Goal: Task Accomplishment & Management: Use online tool/utility

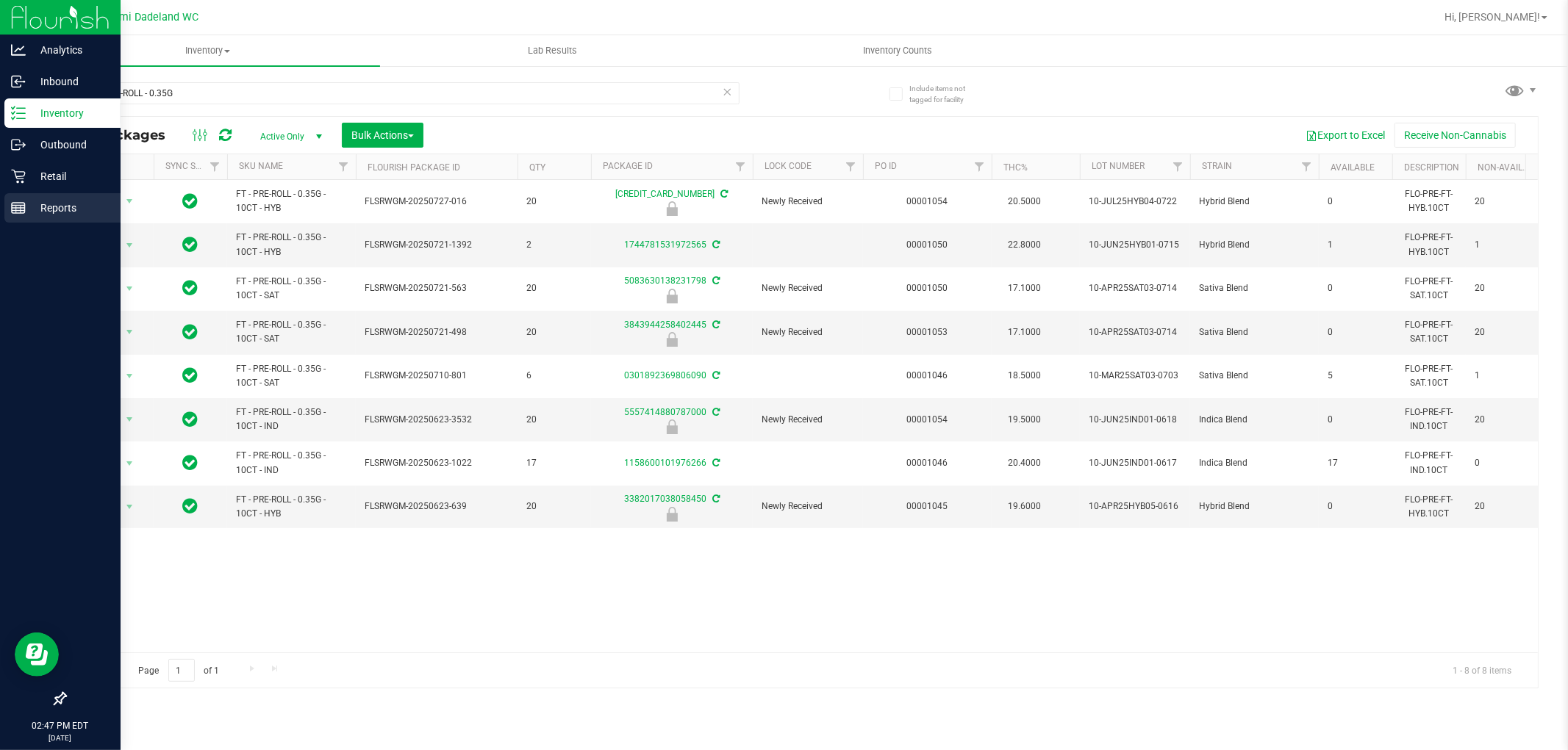
click at [34, 219] on div "Reports" at bounding box center [62, 208] width 116 height 29
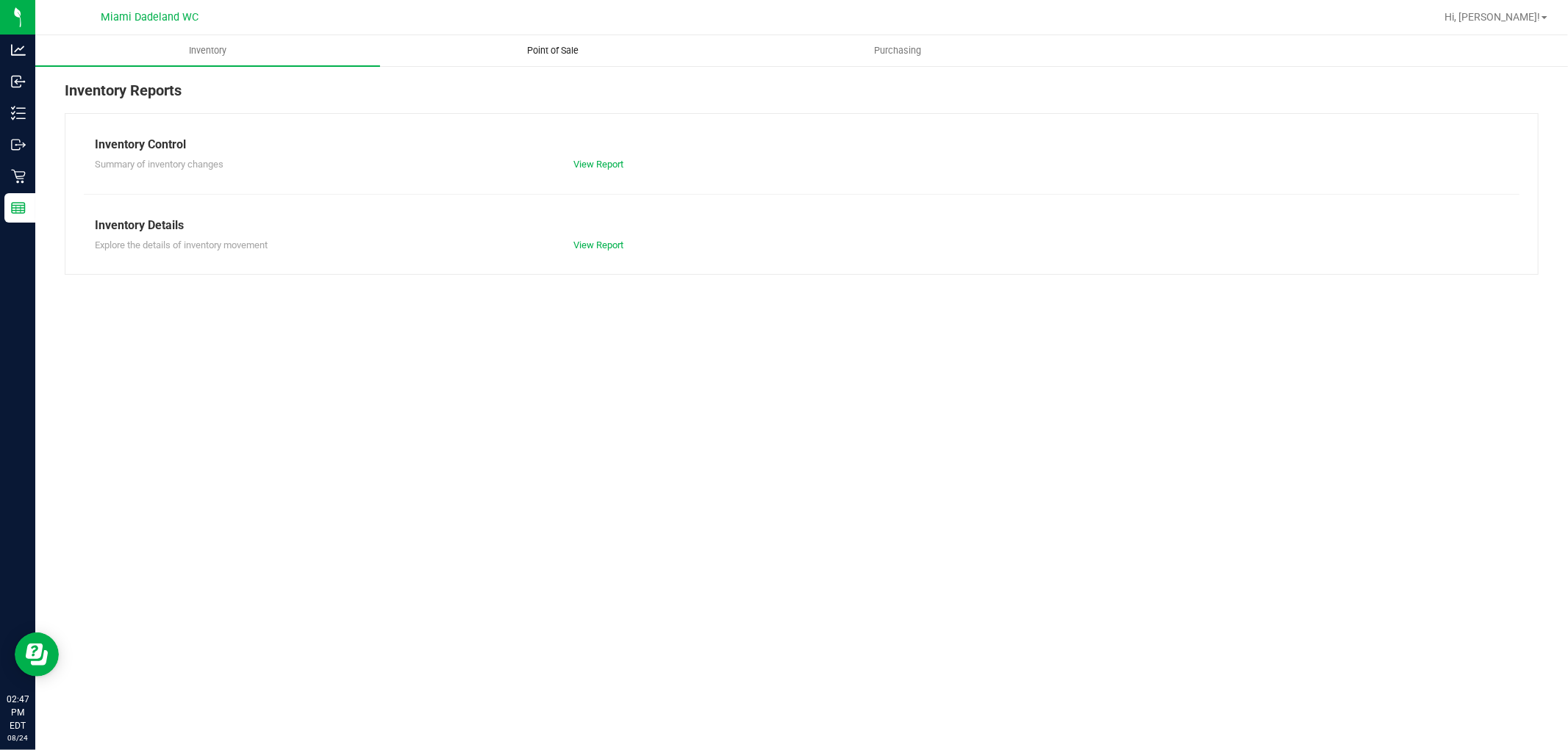
click at [560, 57] on span "Point of Sale" at bounding box center [553, 51] width 91 height 13
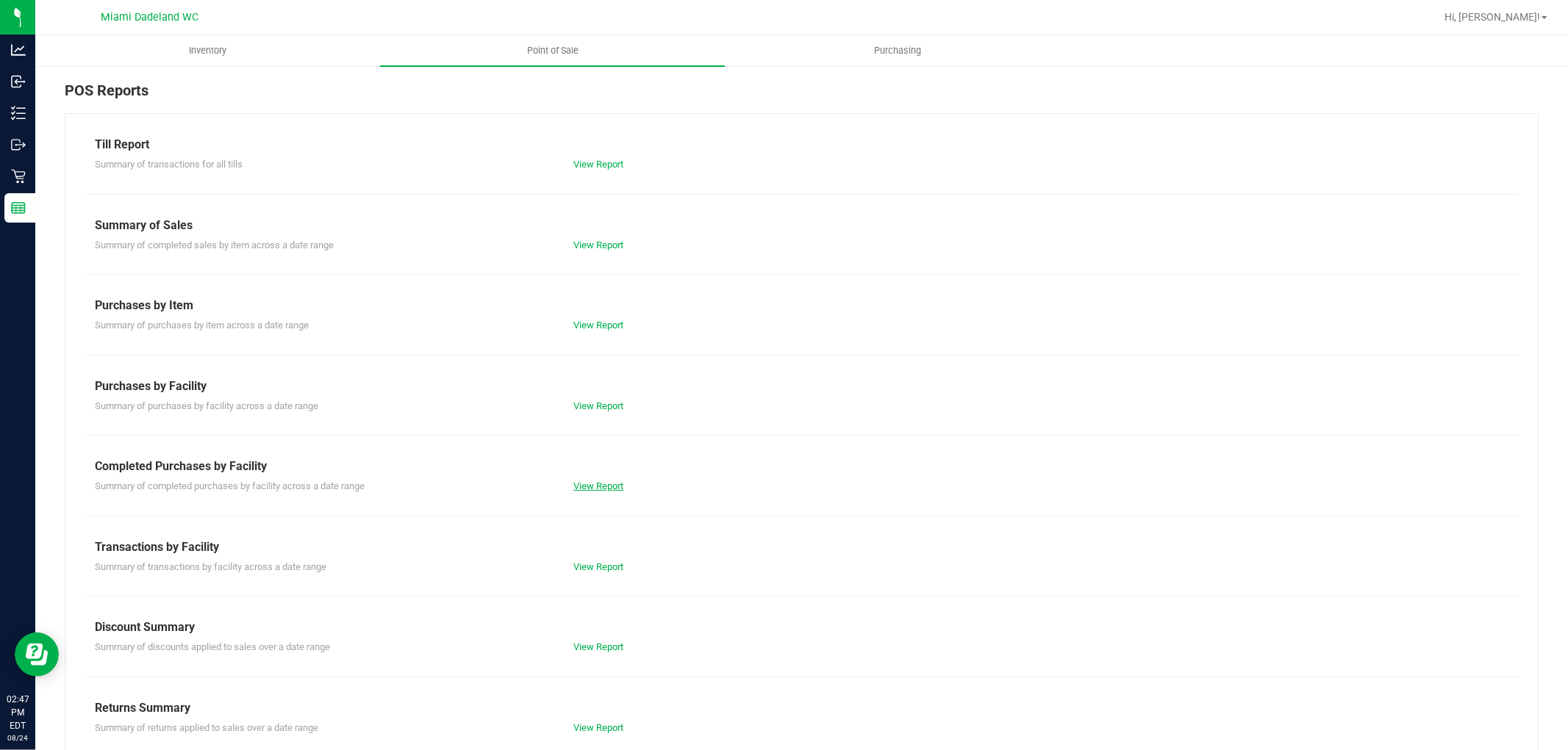
click at [587, 485] on link "View Report" at bounding box center [598, 486] width 50 height 11
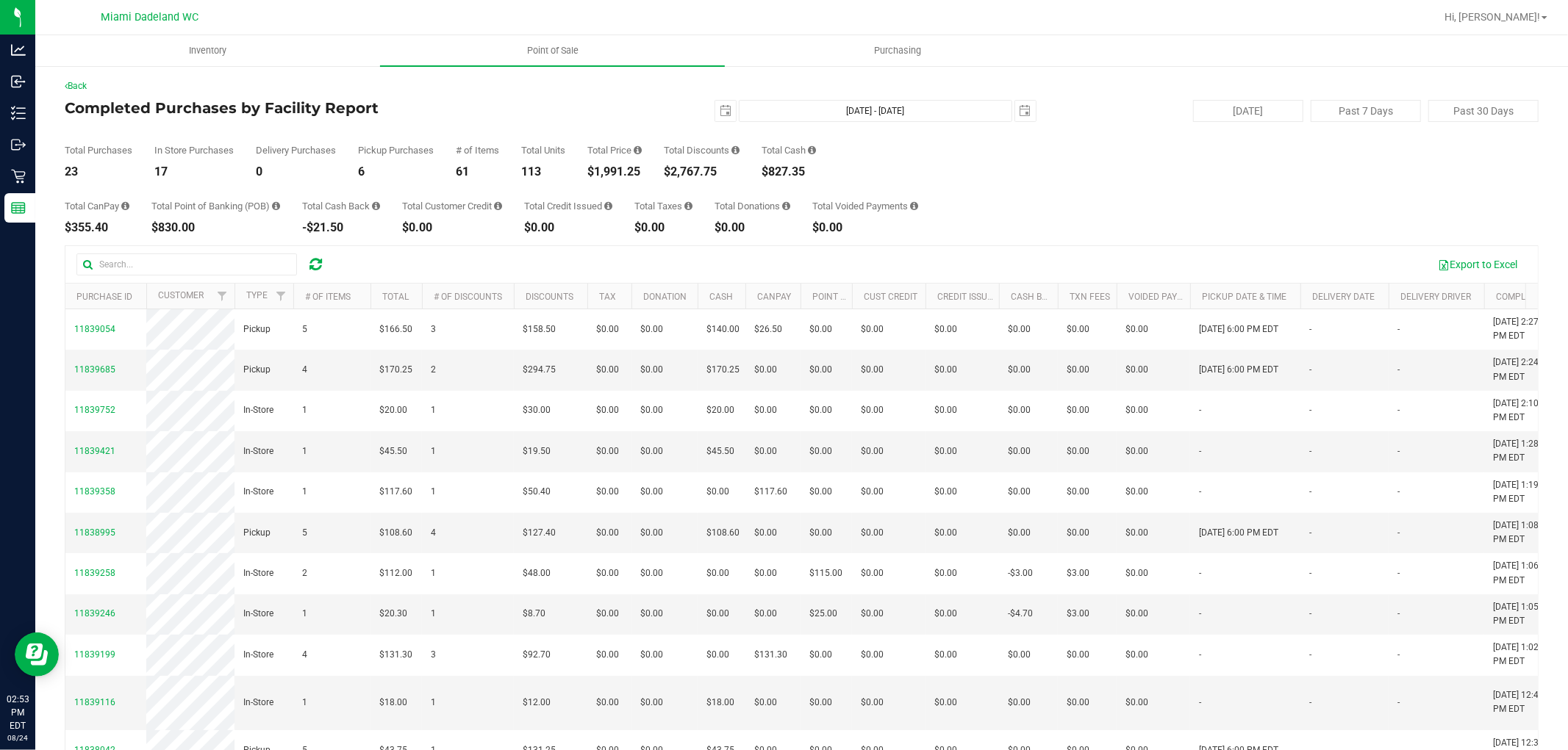
click at [188, 157] on div "In Store Purchases 17" at bounding box center [194, 162] width 79 height 32
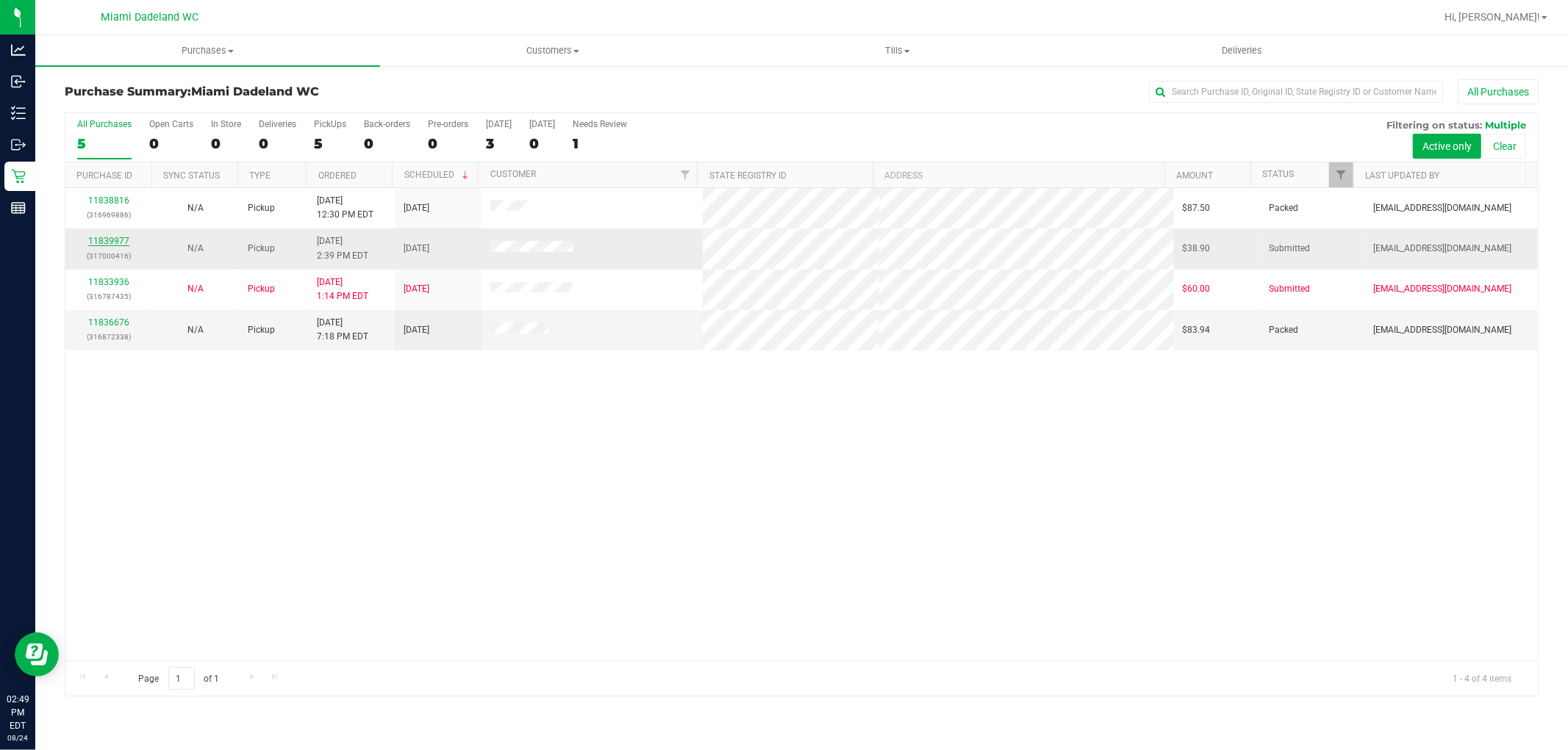
click at [95, 238] on link "11839977" at bounding box center [109, 241] width 42 height 10
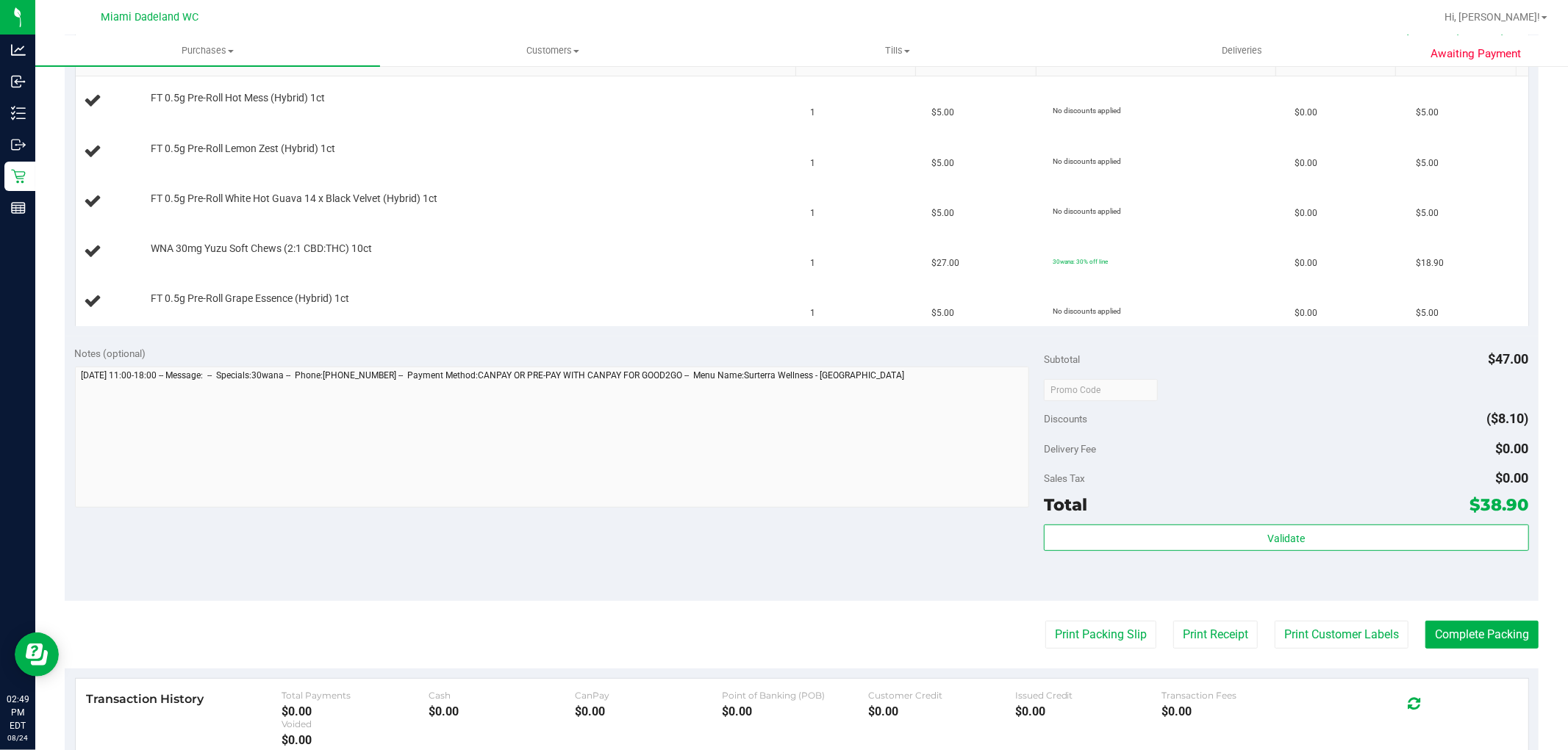
scroll to position [408, 0]
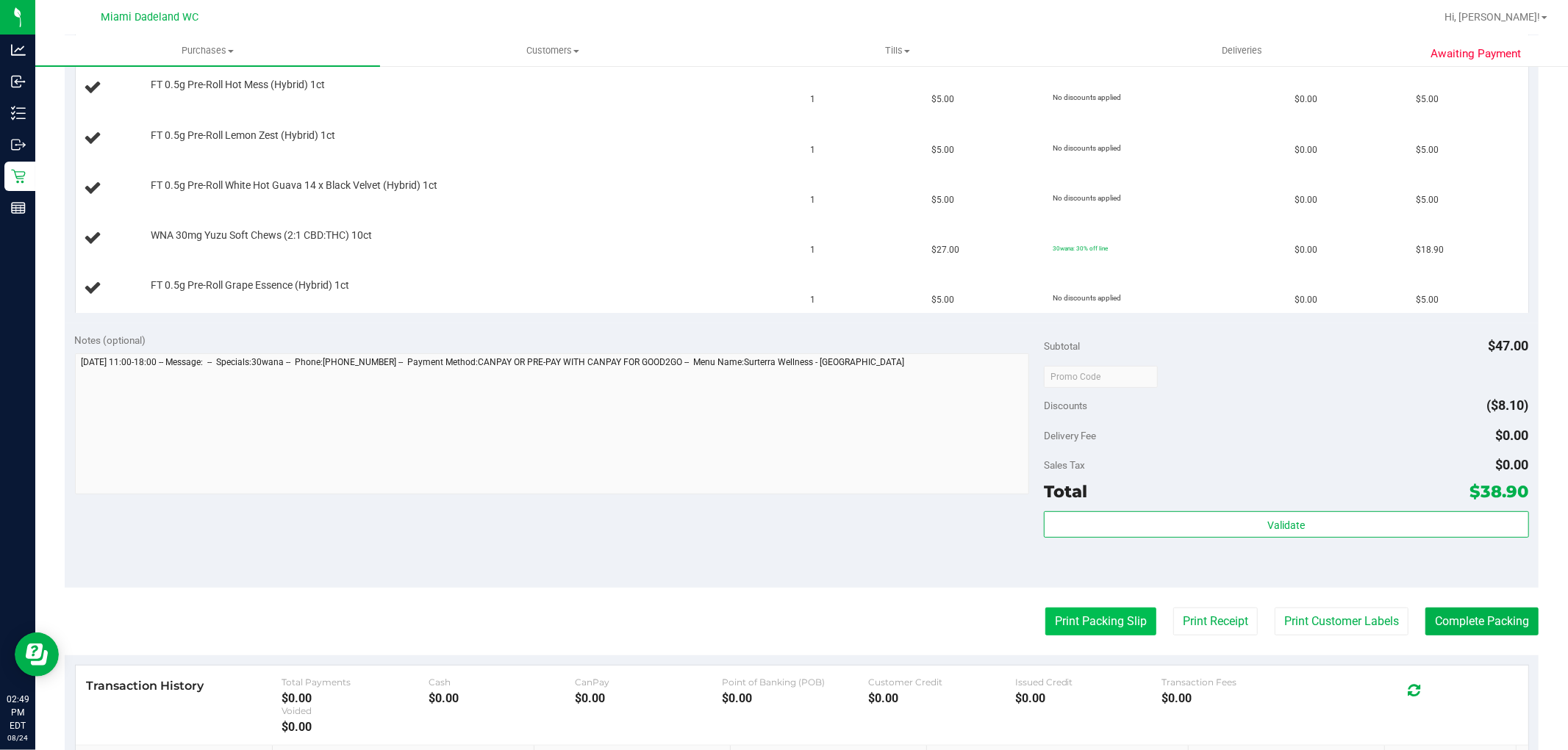
click at [1082, 624] on button "Print Packing Slip" at bounding box center [1100, 622] width 111 height 28
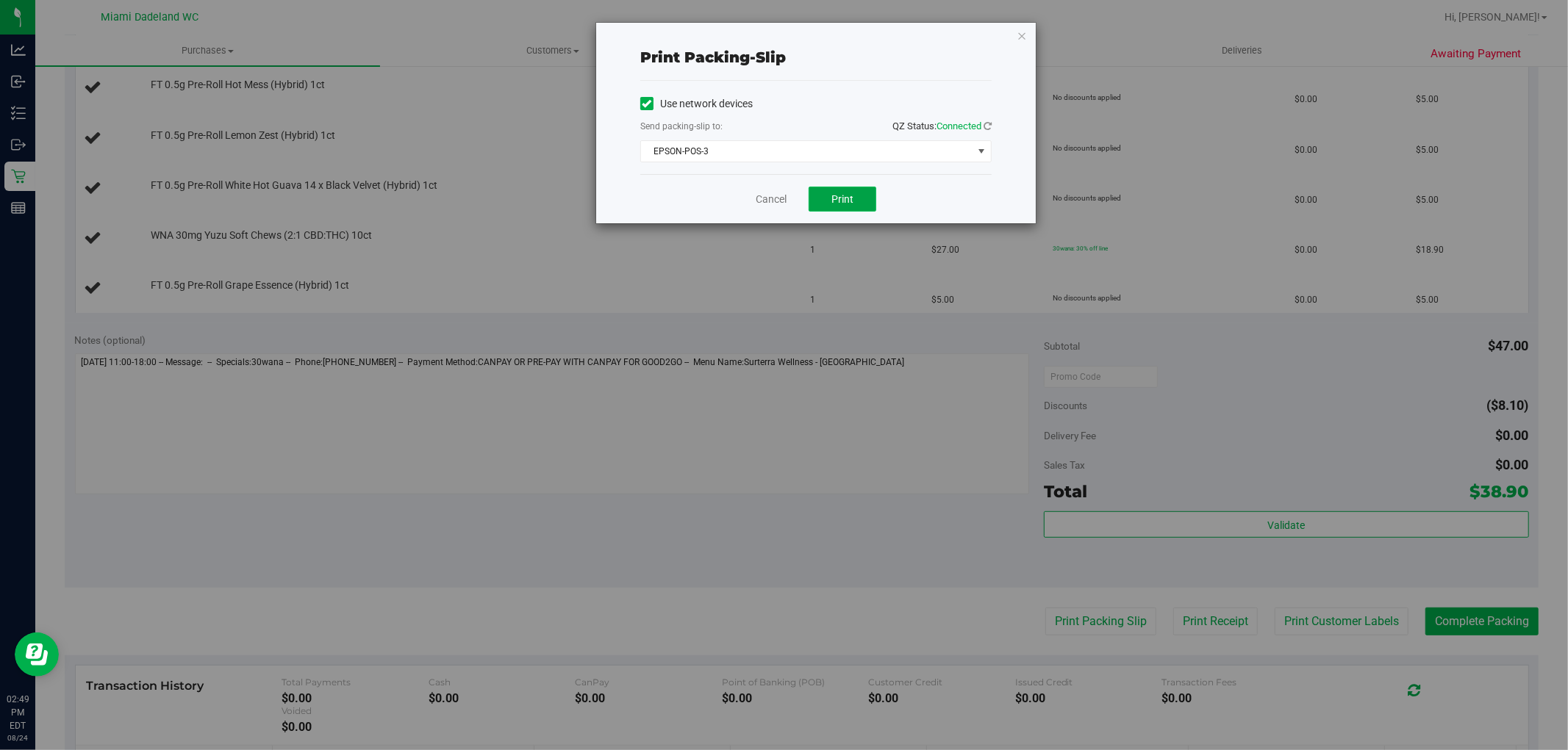
click at [840, 202] on span "Print" at bounding box center [842, 199] width 22 height 11
click at [762, 189] on div "Cancel Print" at bounding box center [817, 198] width 352 height 49
click at [757, 196] on link "Cancel" at bounding box center [771, 199] width 31 height 15
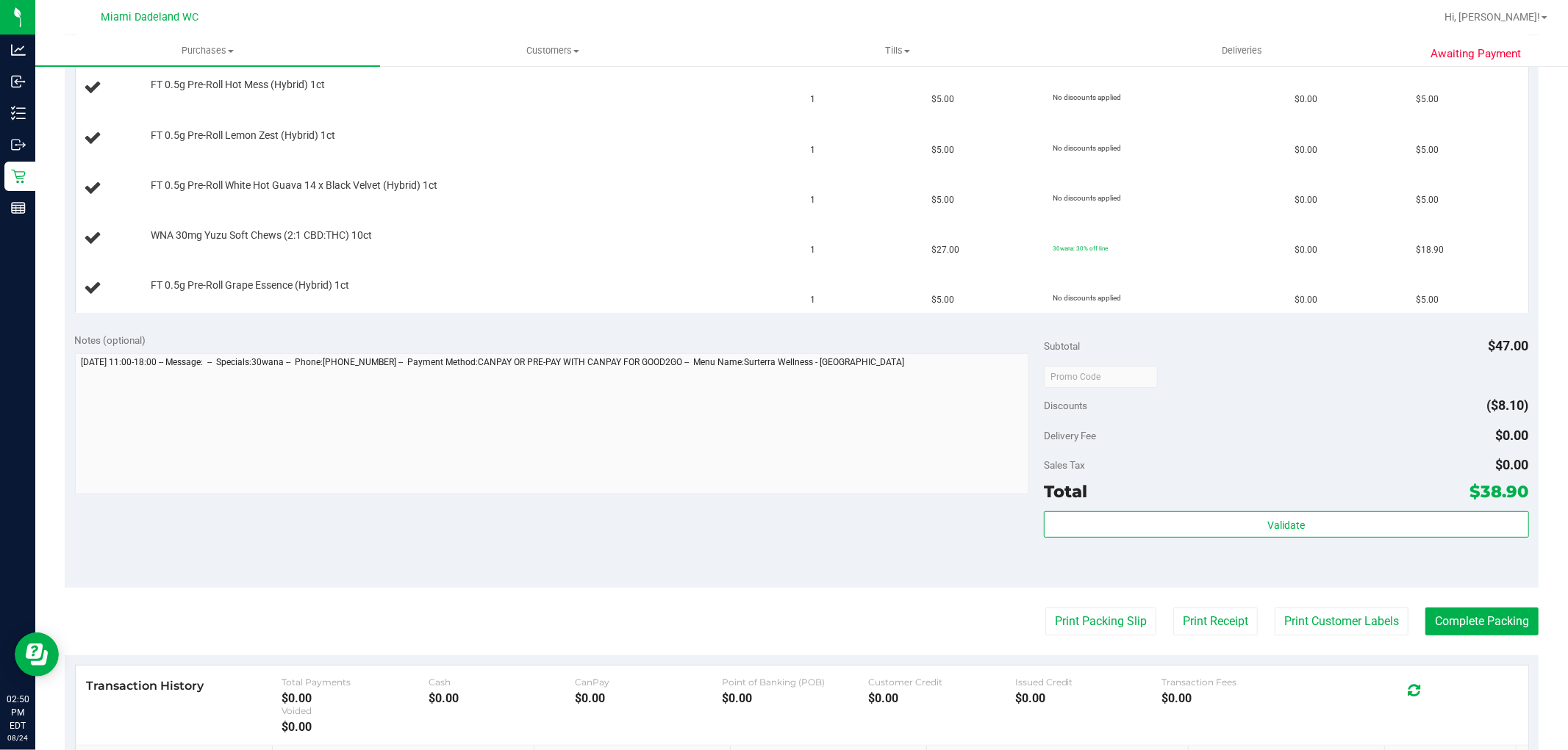
click at [1137, 439] on div "Delivery Fee $0.00" at bounding box center [1286, 435] width 485 height 26
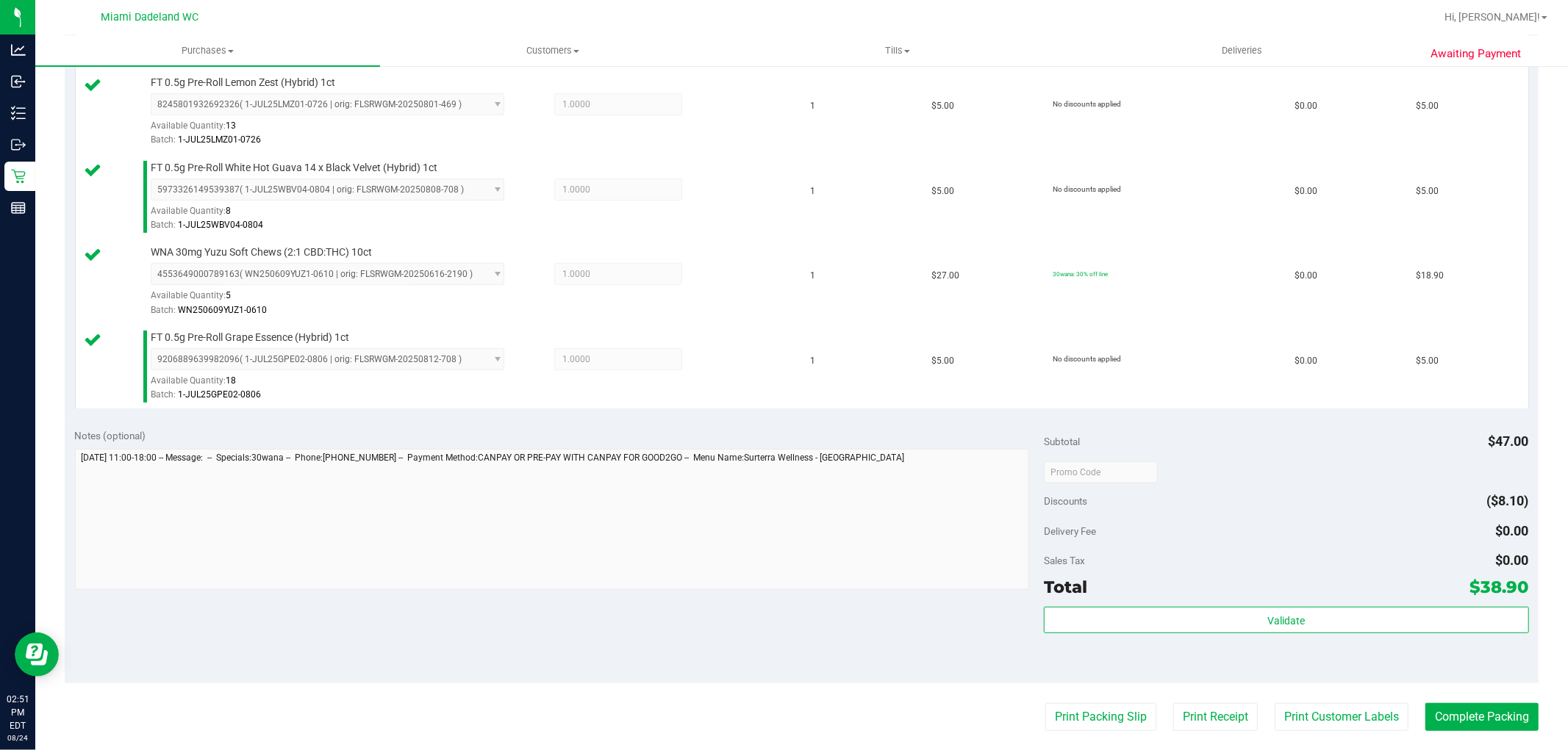
scroll to position [571, 0]
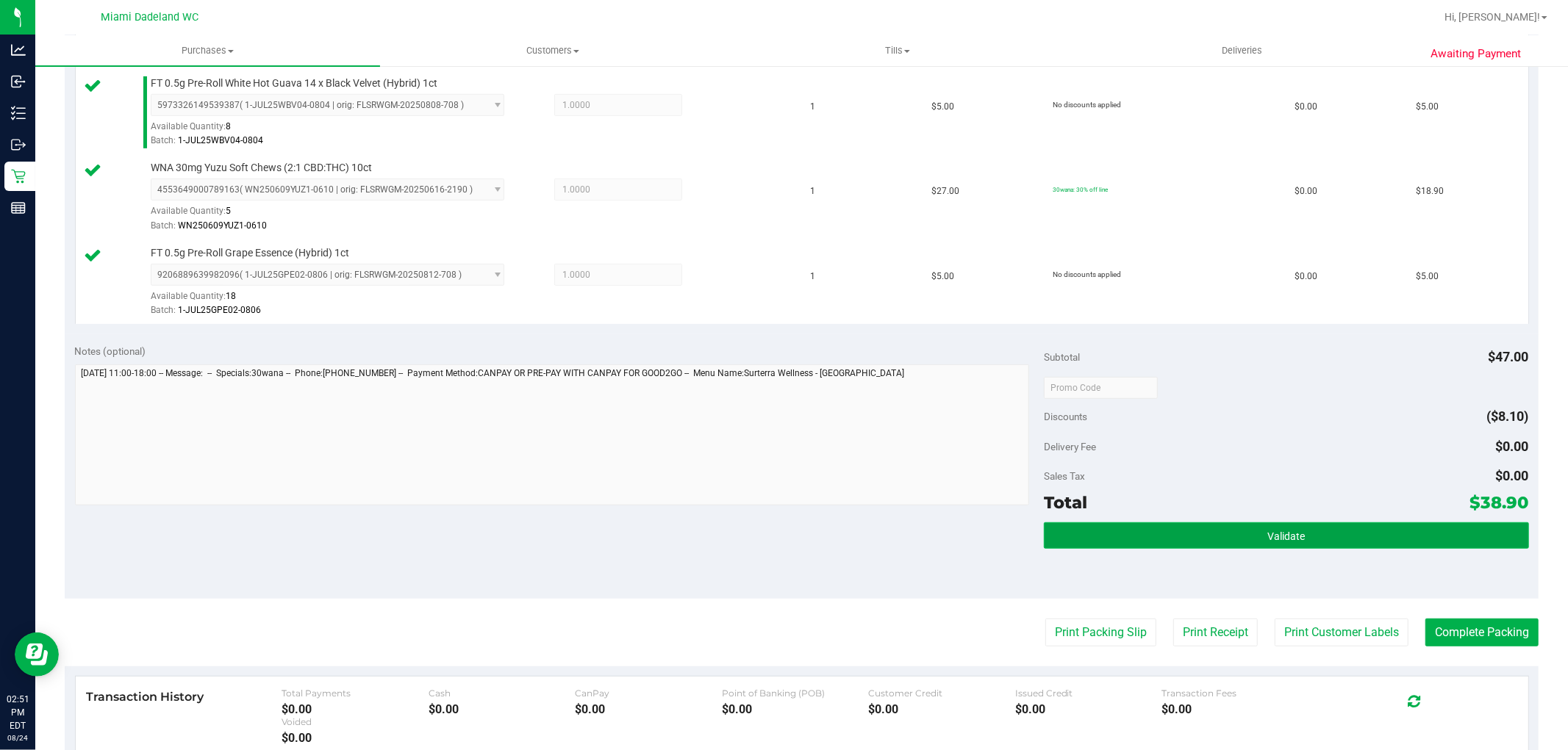
click at [1376, 549] on button "Validate" at bounding box center [1286, 536] width 485 height 26
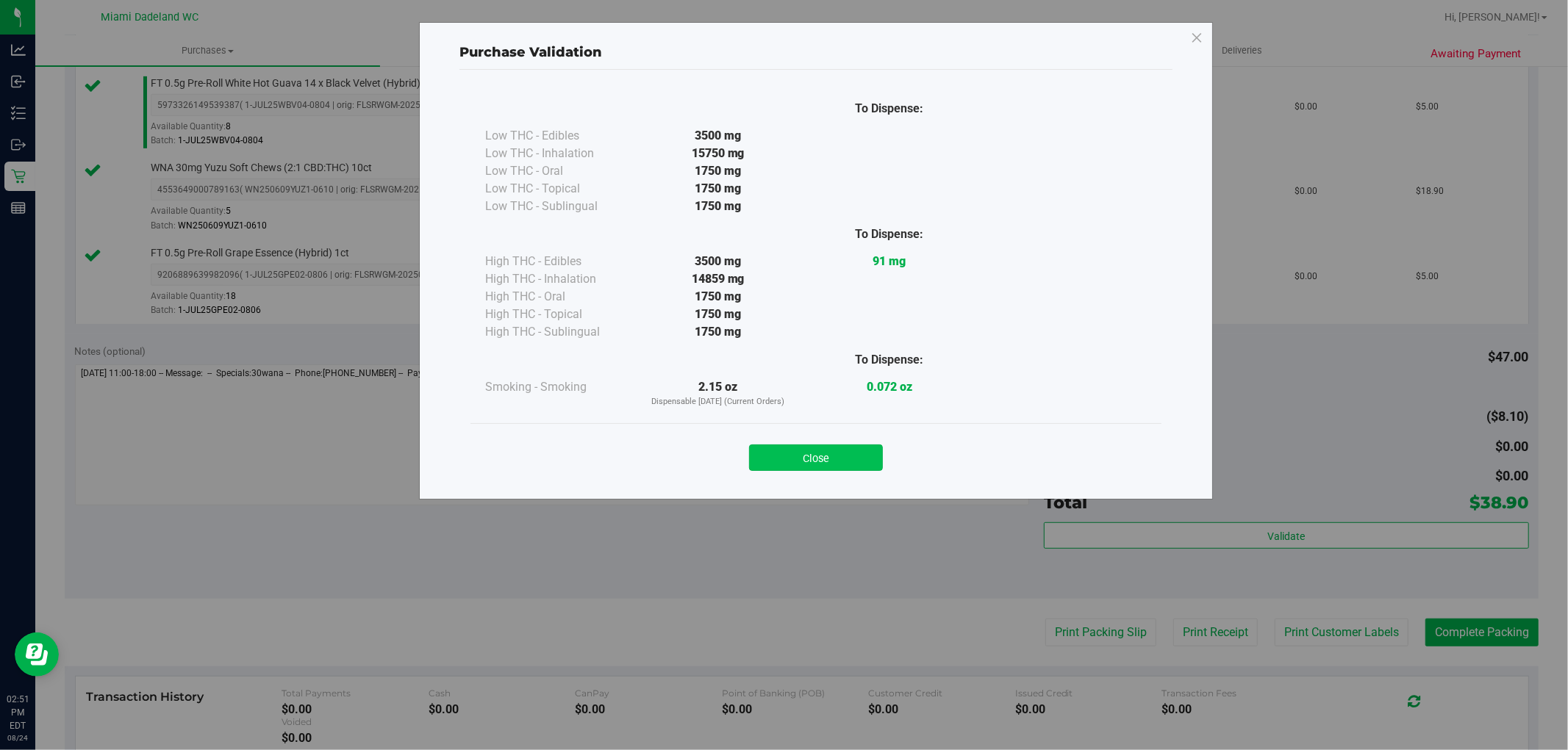
click at [800, 450] on button "Close" at bounding box center [817, 458] width 134 height 26
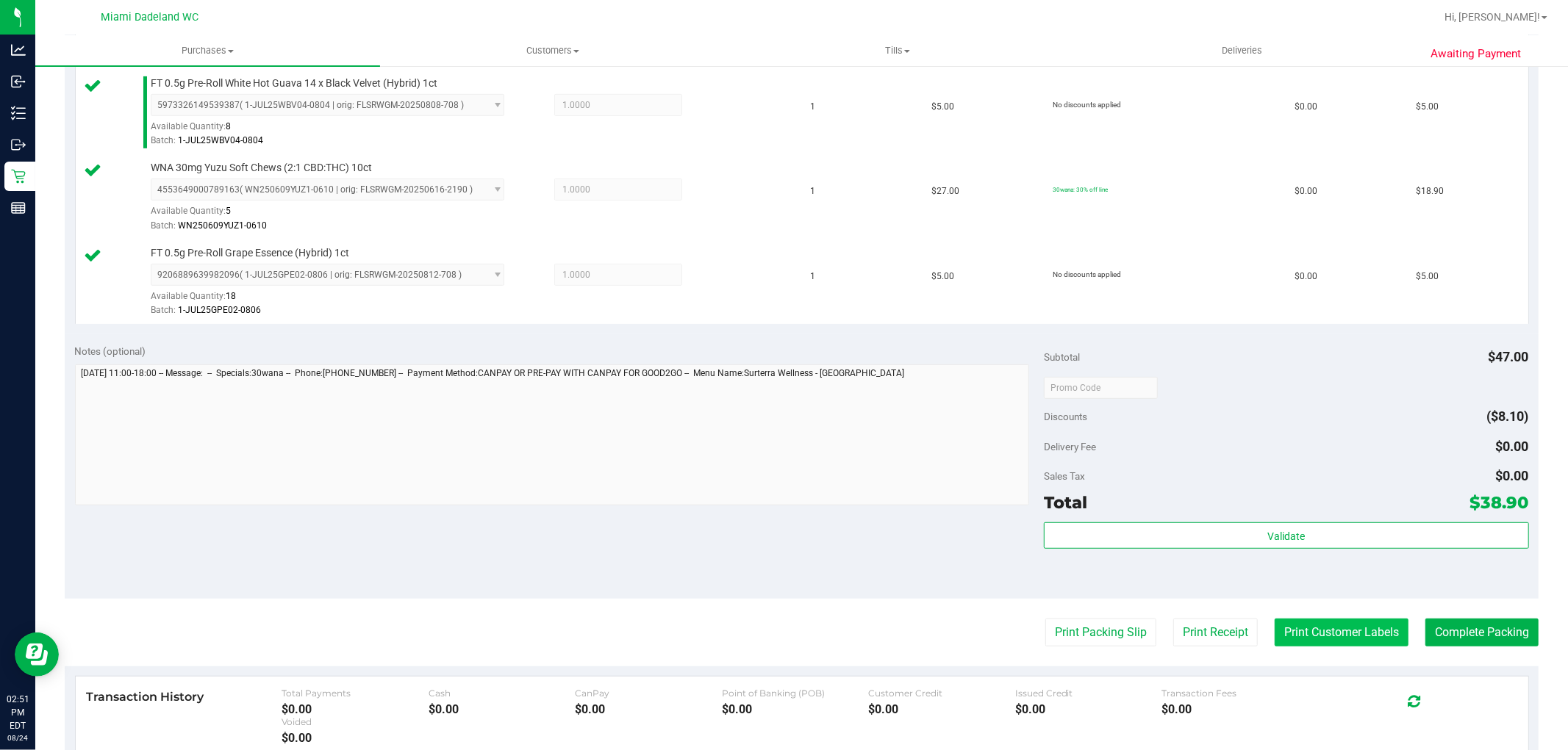
click at [1306, 635] on button "Print Customer Labels" at bounding box center [1342, 633] width 134 height 28
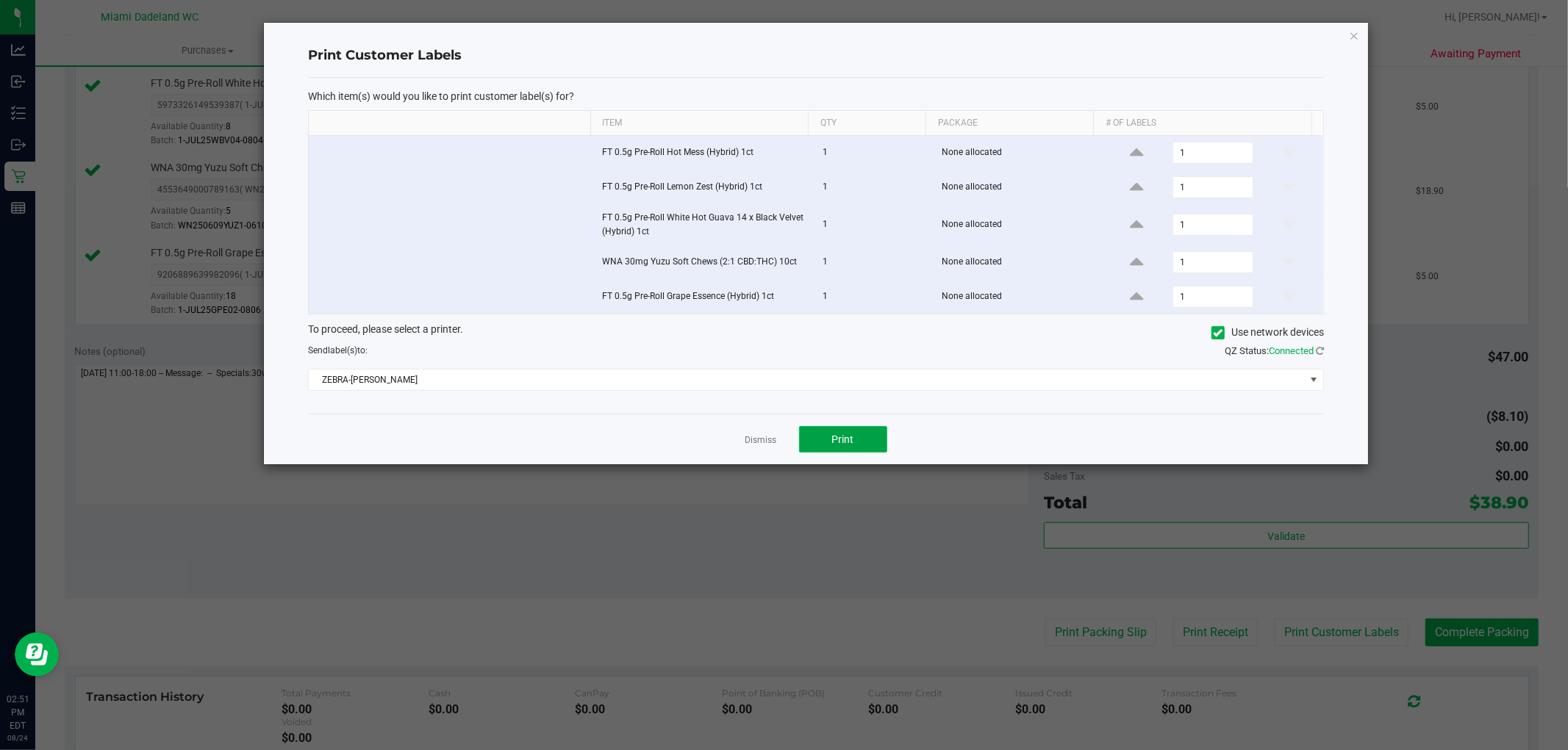
click at [849, 449] on button "Print" at bounding box center [843, 439] width 88 height 26
click at [758, 444] on link "Dismiss" at bounding box center [761, 440] width 31 height 12
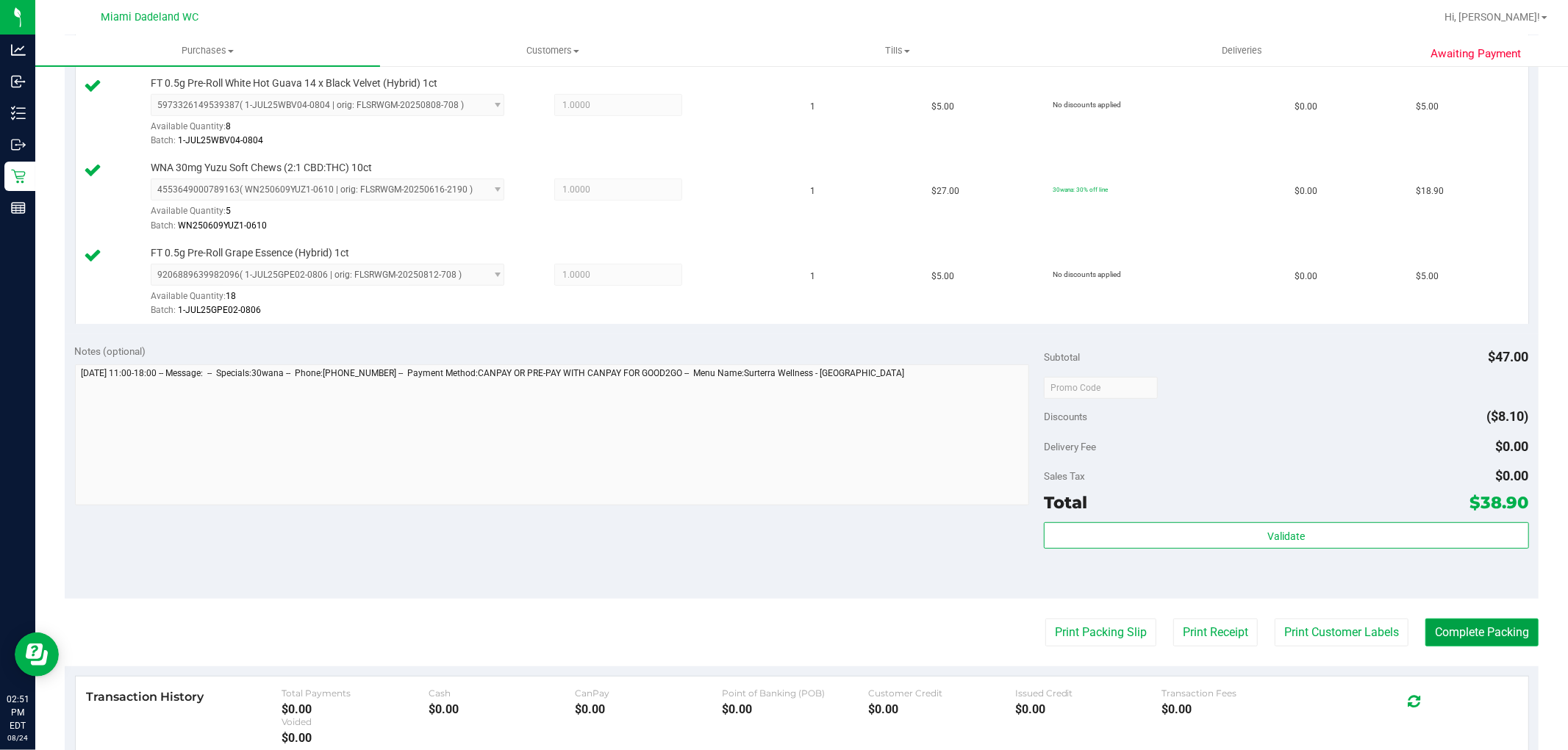
click at [1425, 639] on button "Complete Packing" at bounding box center [1482, 633] width 113 height 28
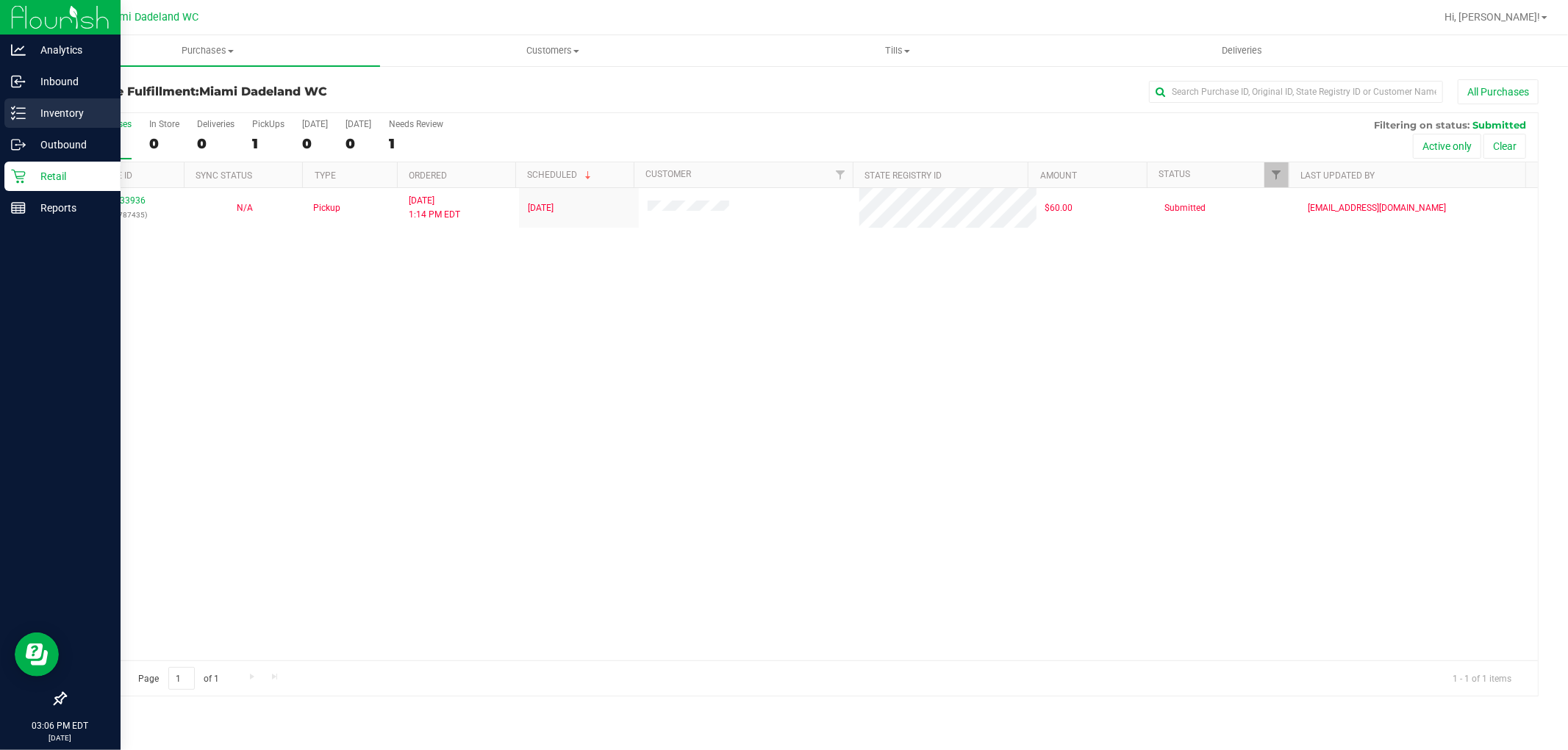
click at [18, 117] on icon at bounding box center [19, 113] width 15 height 15
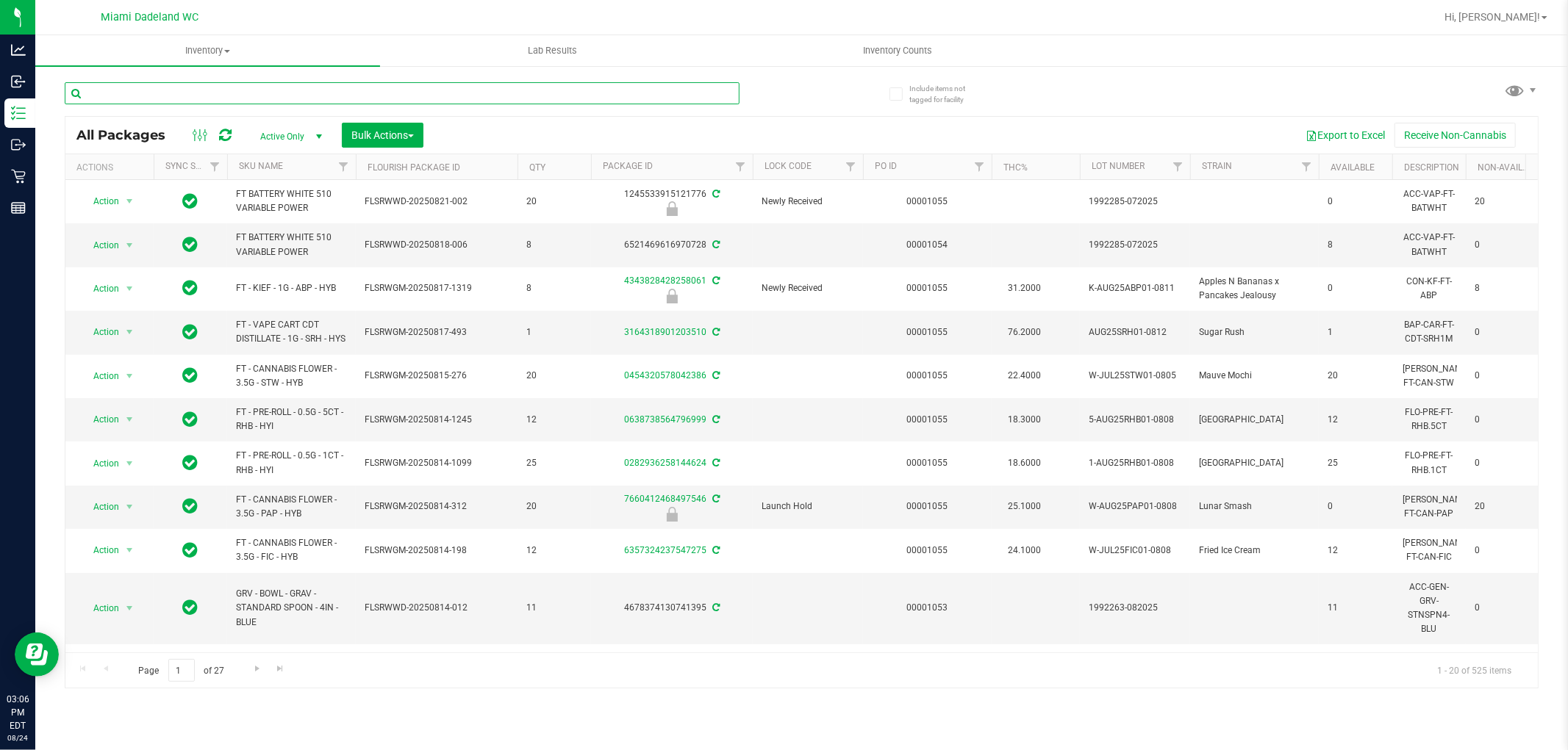
click at [263, 85] on input "text" at bounding box center [402, 93] width 675 height 22
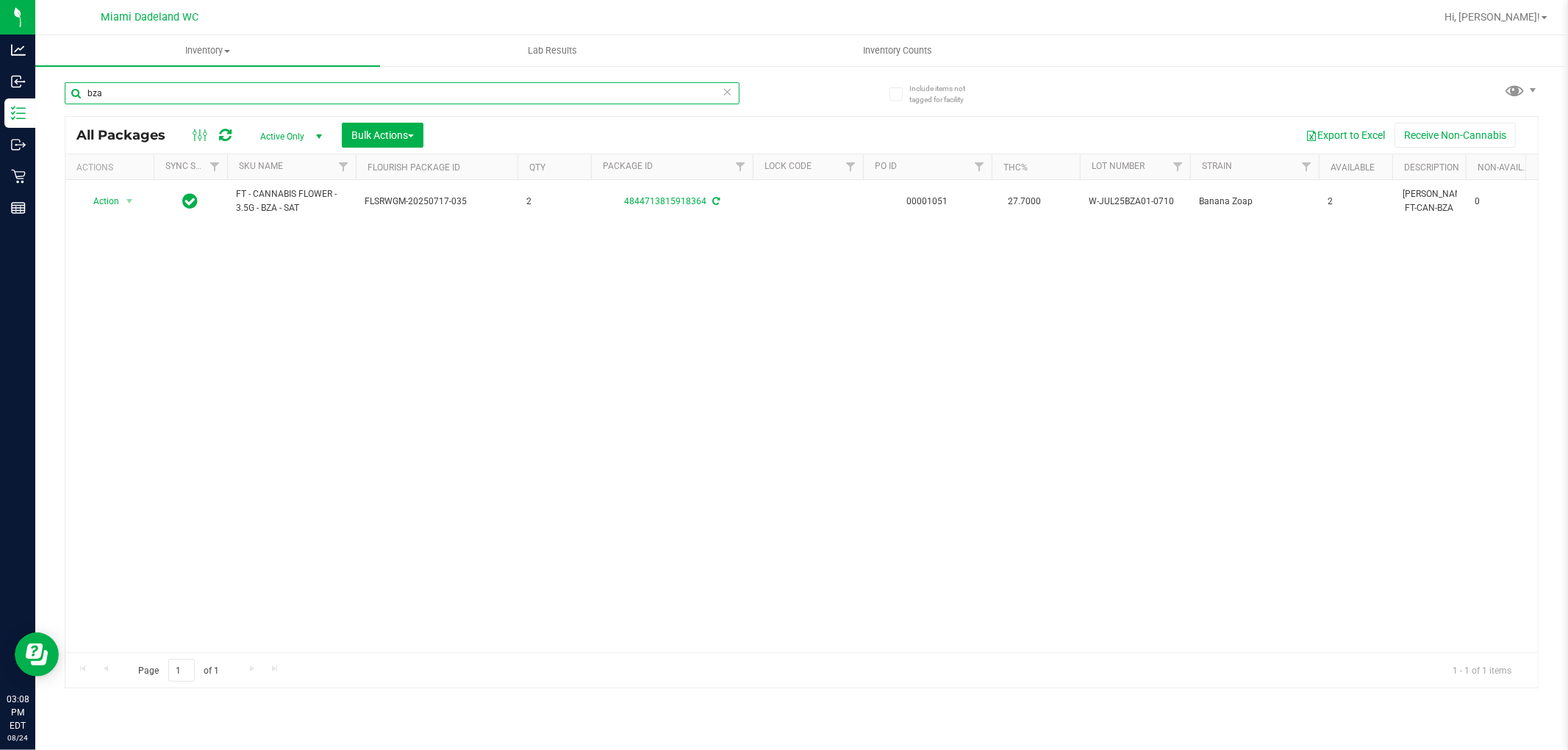
click at [247, 87] on input "bza" at bounding box center [402, 93] width 675 height 22
type input "a"
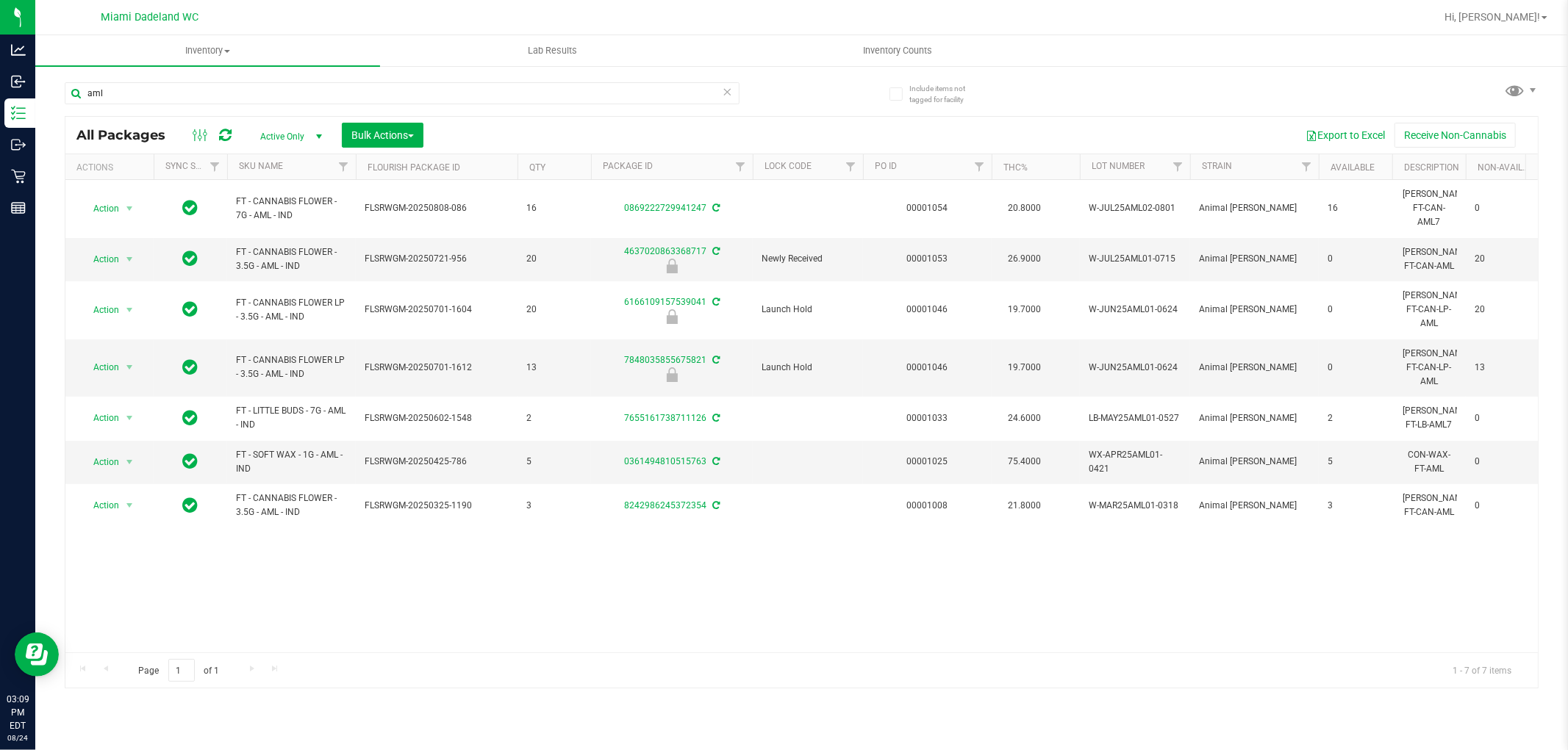
click at [686, 594] on div "Action Action Adjust qty Create package Edit attributes Global inventory Locate…" at bounding box center [801, 417] width 1473 height 472
click at [177, 101] on input "aml" at bounding box center [402, 93] width 675 height 22
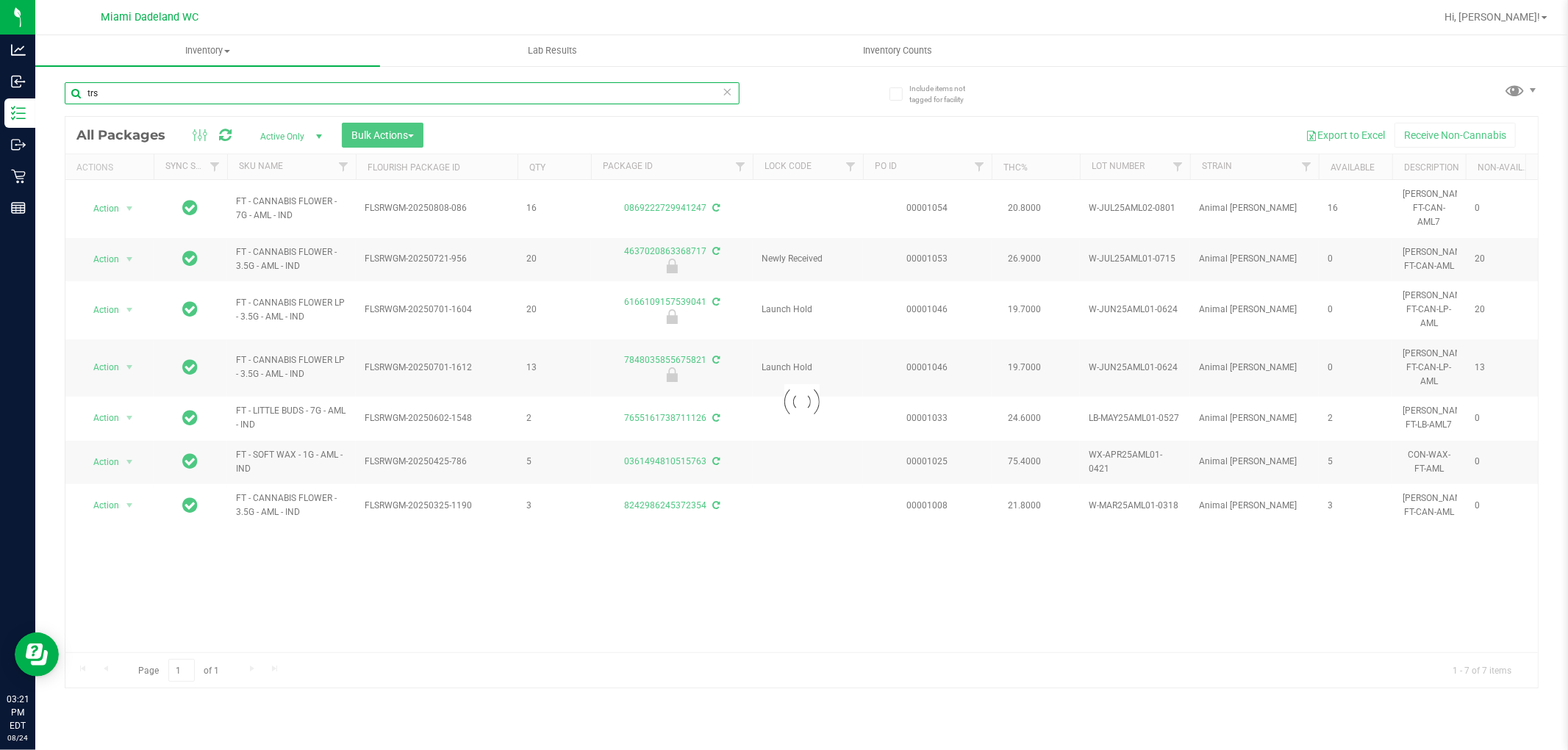
type input "trs"
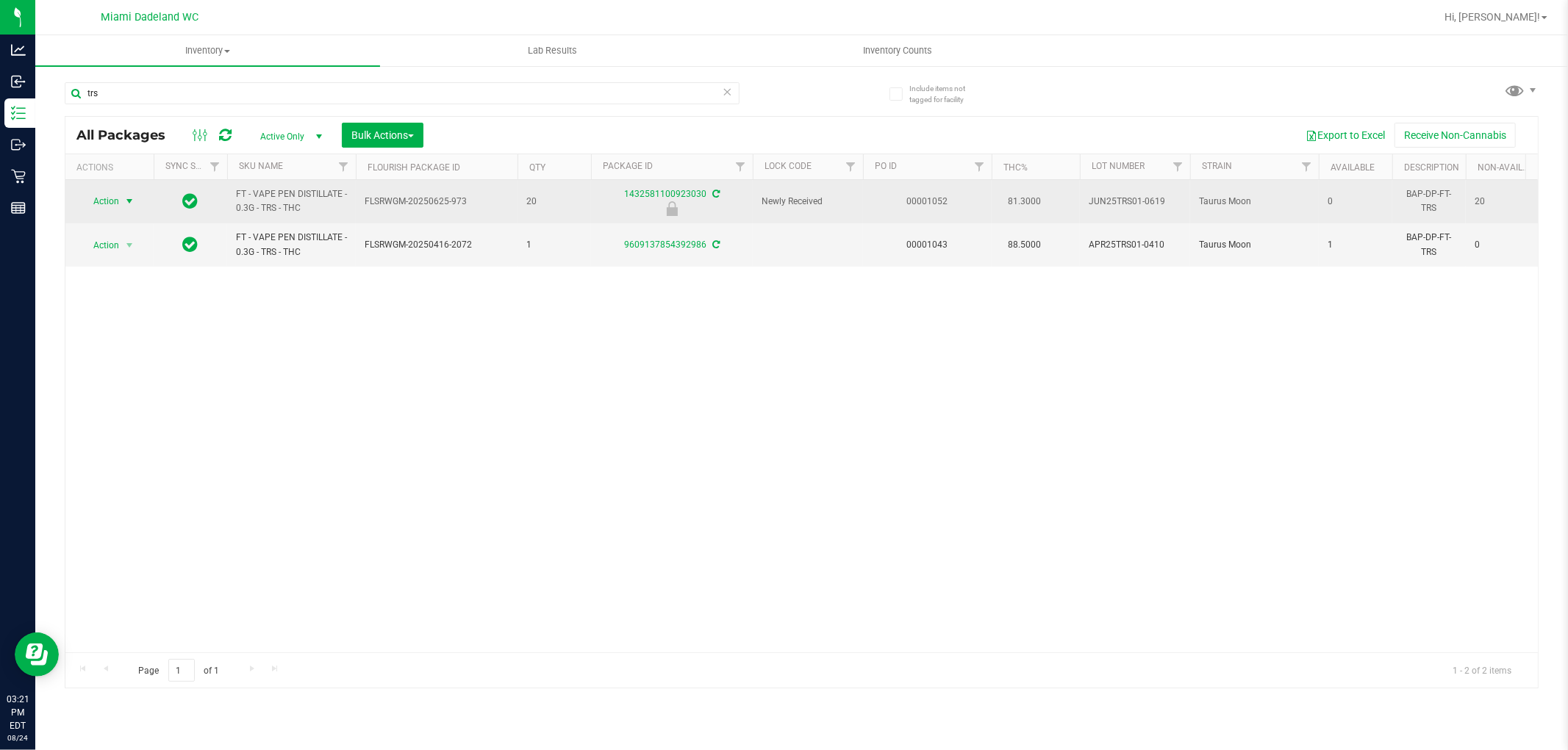
click at [128, 201] on span "select" at bounding box center [129, 201] width 11 height 11
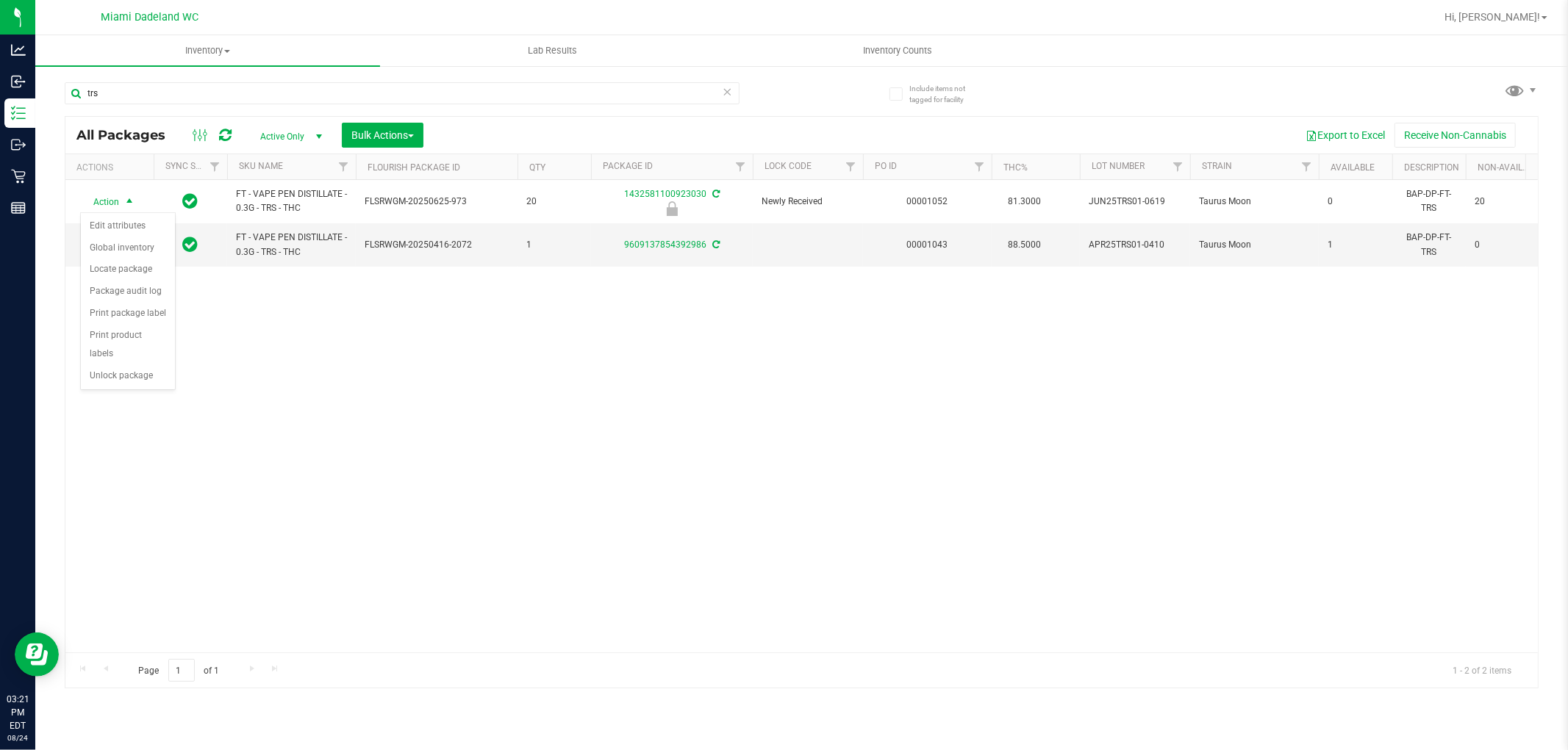
click at [97, 392] on div "Action Action Edit attributes Global inventory Locate package Package audit log…" at bounding box center [801, 417] width 1473 height 472
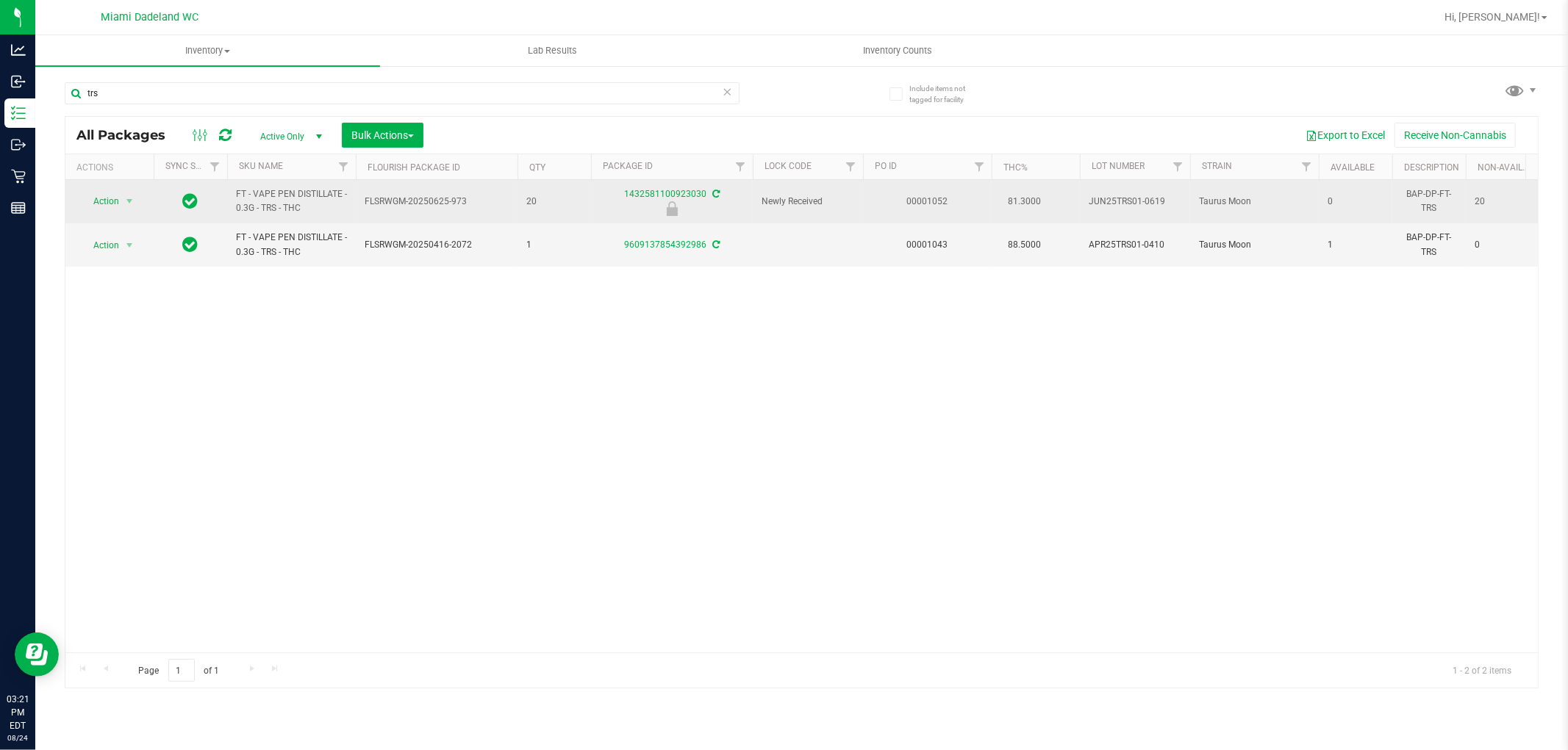
click at [105, 201] on span "Action" at bounding box center [100, 201] width 40 height 21
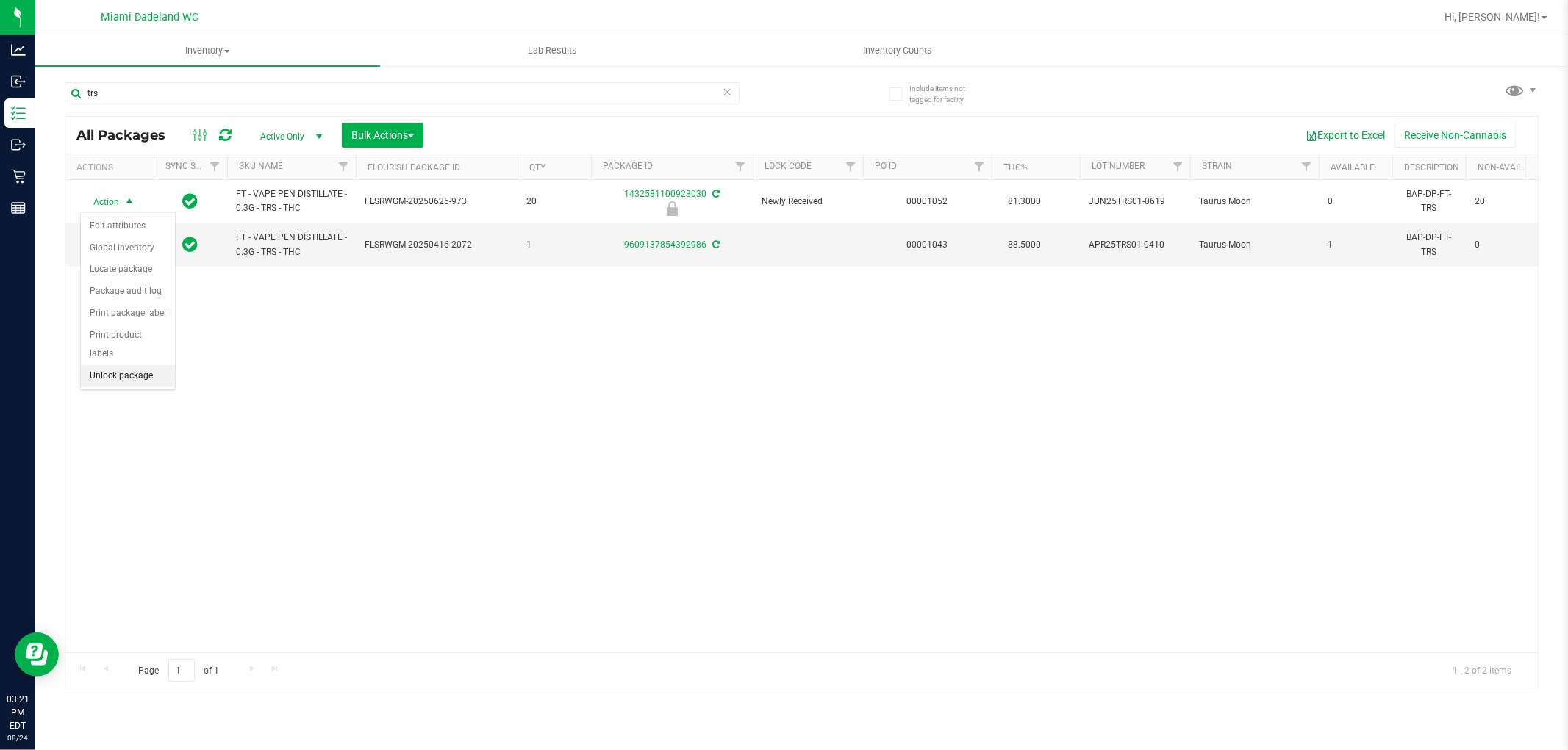
click at [104, 385] on li "Unlock package" at bounding box center [129, 376] width 95 height 22
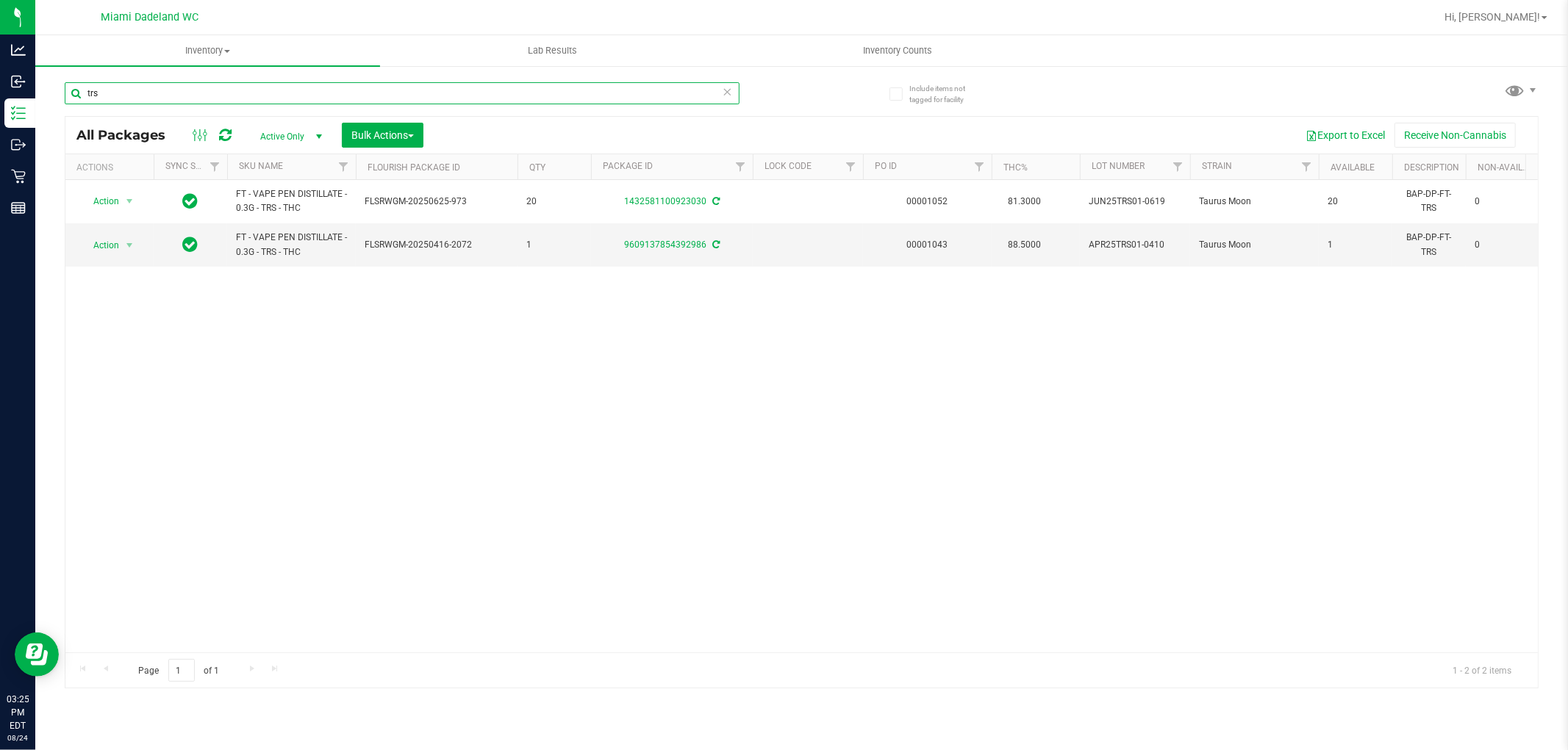
click at [359, 96] on input "trs" at bounding box center [402, 93] width 675 height 22
type input "bza"
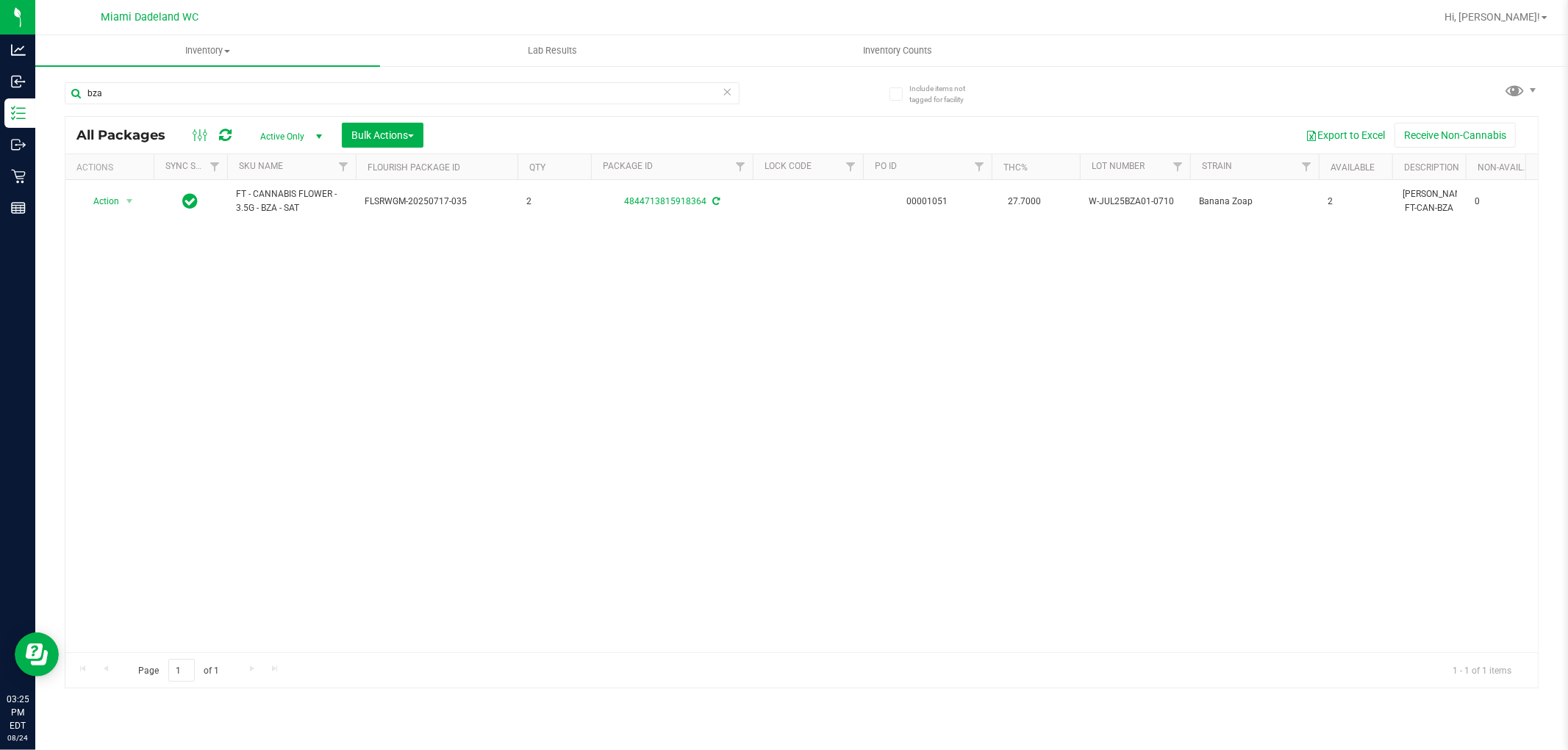
click at [339, 321] on div "Action Action Adjust qty Create package Edit attributes Global inventory Locate…" at bounding box center [801, 417] width 1473 height 472
click at [281, 316] on div "Action Action Adjust qty Create package Edit attributes Global inventory Locate…" at bounding box center [801, 417] width 1473 height 472
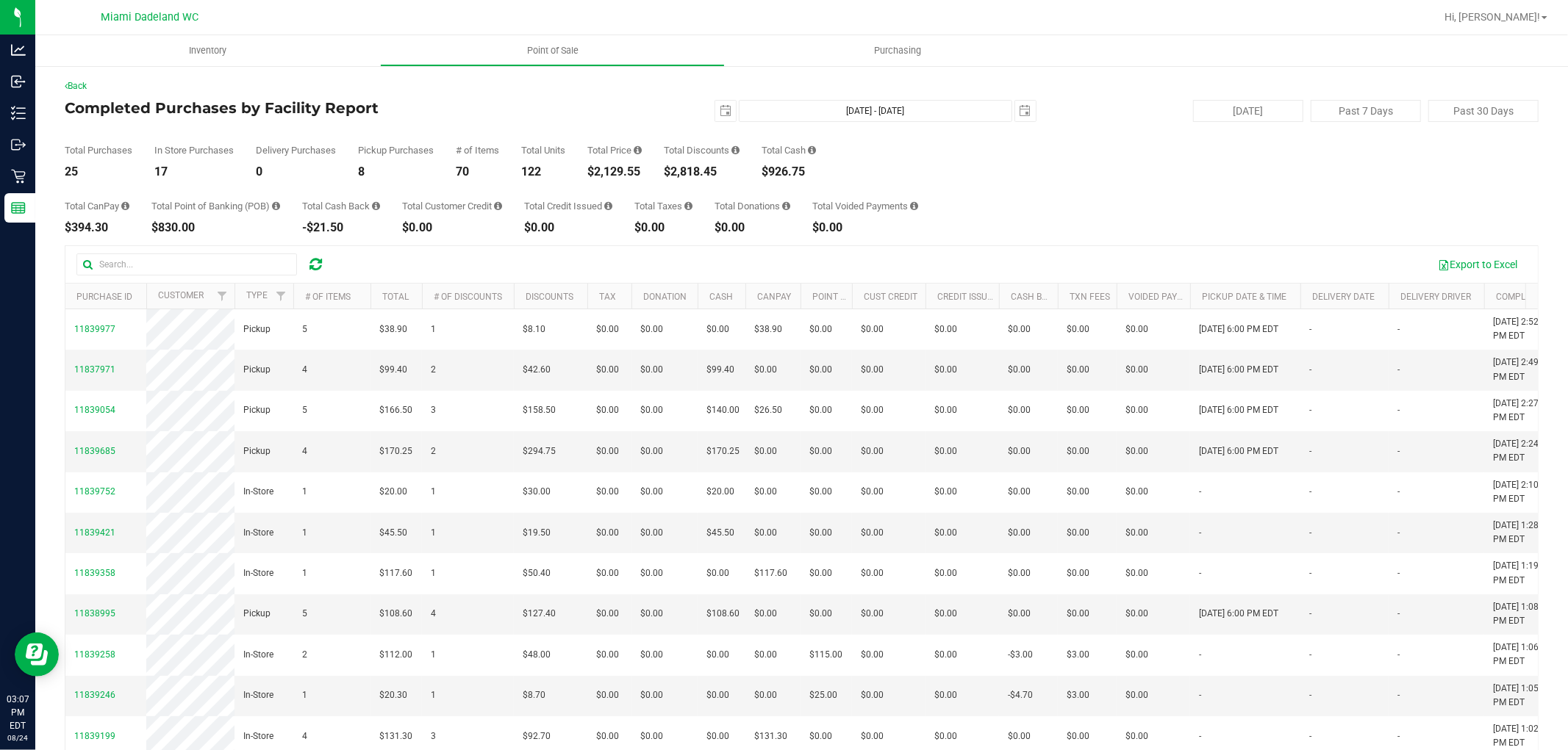
click at [1183, 194] on div "Total CanPay $394.30 Total Point of Banking (POB) $830.00 Total Cash Back -$21.…" at bounding box center [801, 205] width 1474 height 56
